Goal: Information Seeking & Learning: Learn about a topic

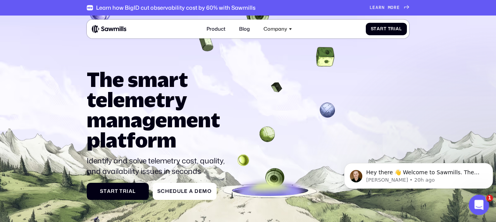
click at [478, 202] on icon "Open Intercom Messenger" at bounding box center [478, 203] width 13 height 13
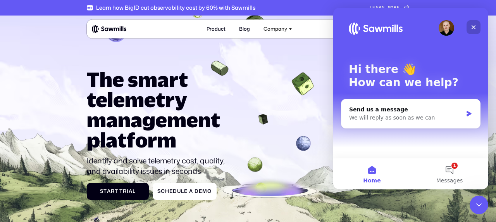
click at [476, 26] on icon "Close" at bounding box center [474, 27] width 6 height 6
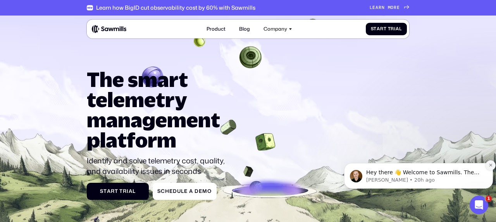
click at [489, 166] on icon "Dismiss notification" at bounding box center [491, 165] width 4 height 4
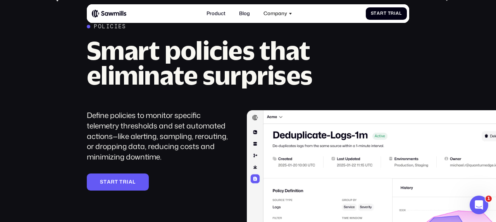
scroll to position [823, 0]
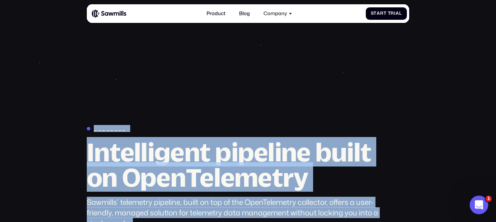
drag, startPoint x: 25, startPoint y: 28, endPoint x: 496, endPoint y: 245, distance: 519.0
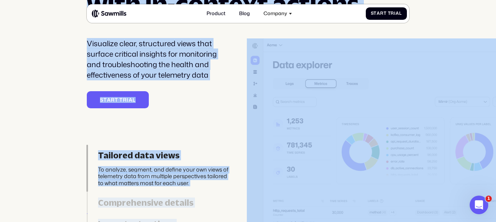
scroll to position [1360, 0]
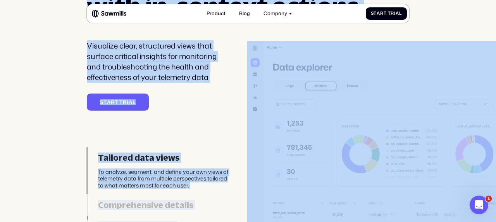
click at [36, 125] on div "Insights Telemetry data explorer with in-context actions Visualize clear, struc…" at bounding box center [248, 95] width 496 height 283
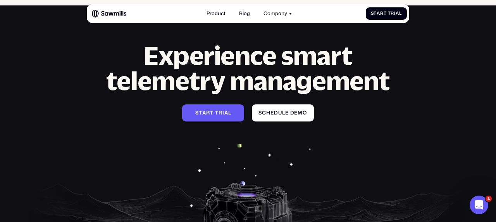
scroll to position [2535, 0]
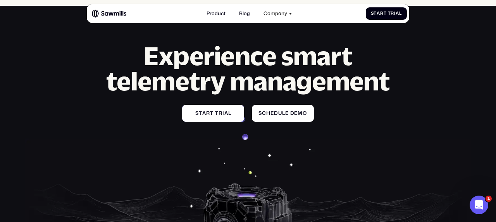
click at [224, 114] on span "i" at bounding box center [224, 113] width 2 height 6
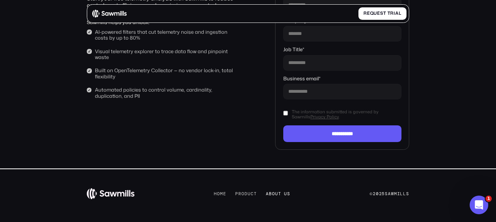
click at [272, 195] on span "o" at bounding box center [273, 193] width 3 height 5
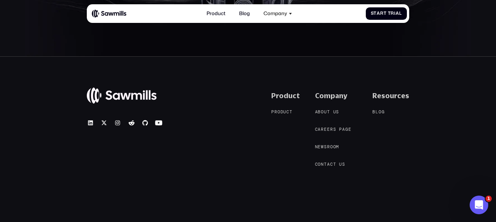
scroll to position [1151, 0]
drag, startPoint x: 293, startPoint y: 109, endPoint x: 290, endPoint y: 115, distance: 6.5
click at [293, 109] on link "P r o d u c t P r o d u c t" at bounding box center [285, 112] width 28 height 6
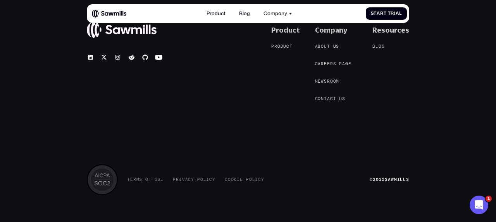
scroll to position [2575, 0]
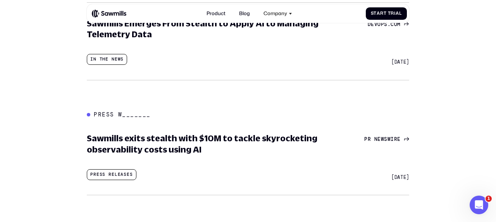
scroll to position [437, 0]
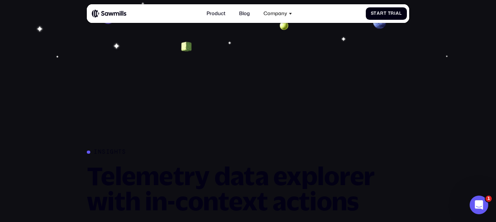
scroll to position [1166, 0]
